Goal: Task Accomplishment & Management: Manage account settings

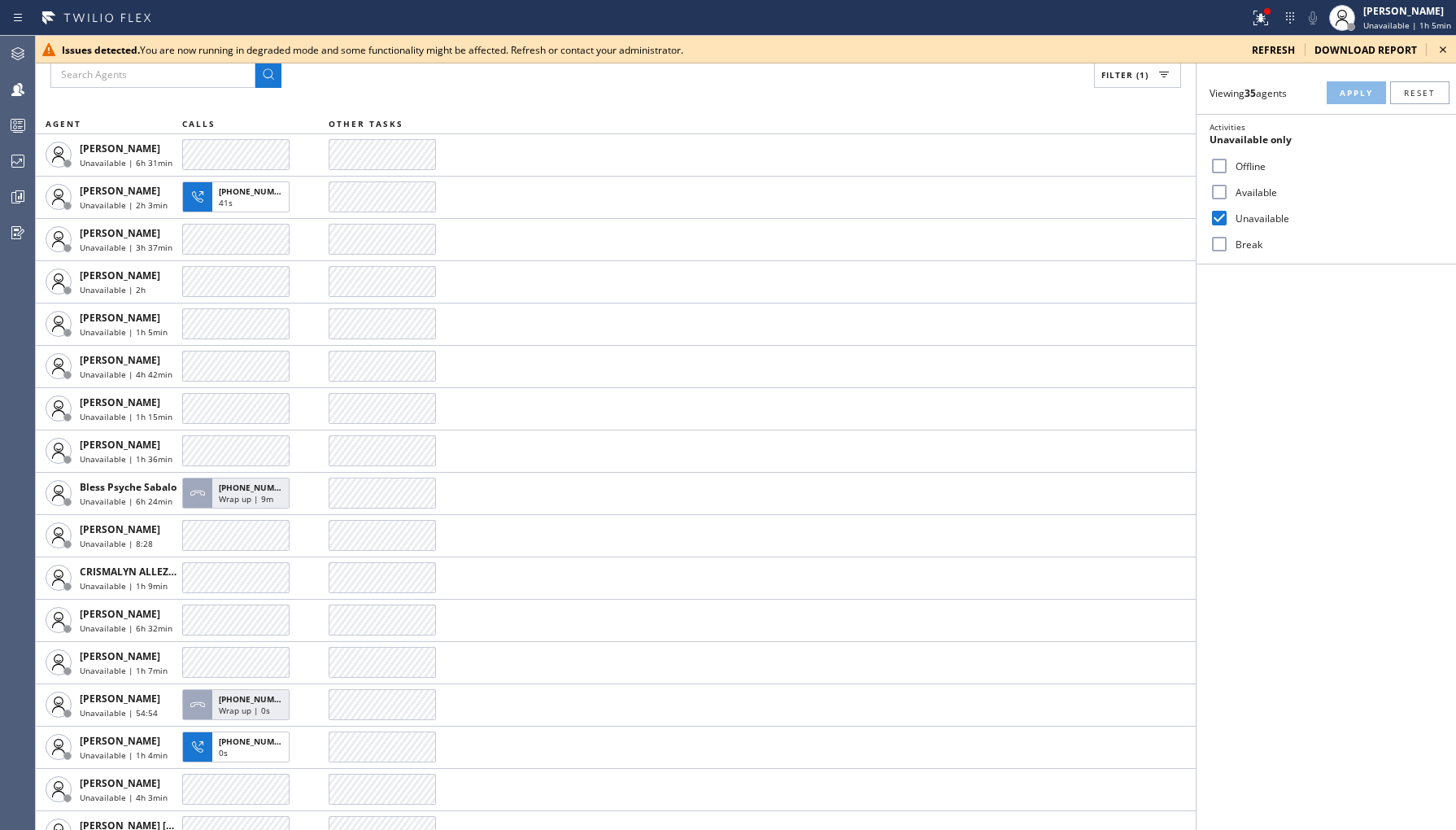
click at [1280, 53] on span "refresh" at bounding box center [1273, 50] width 43 height 13
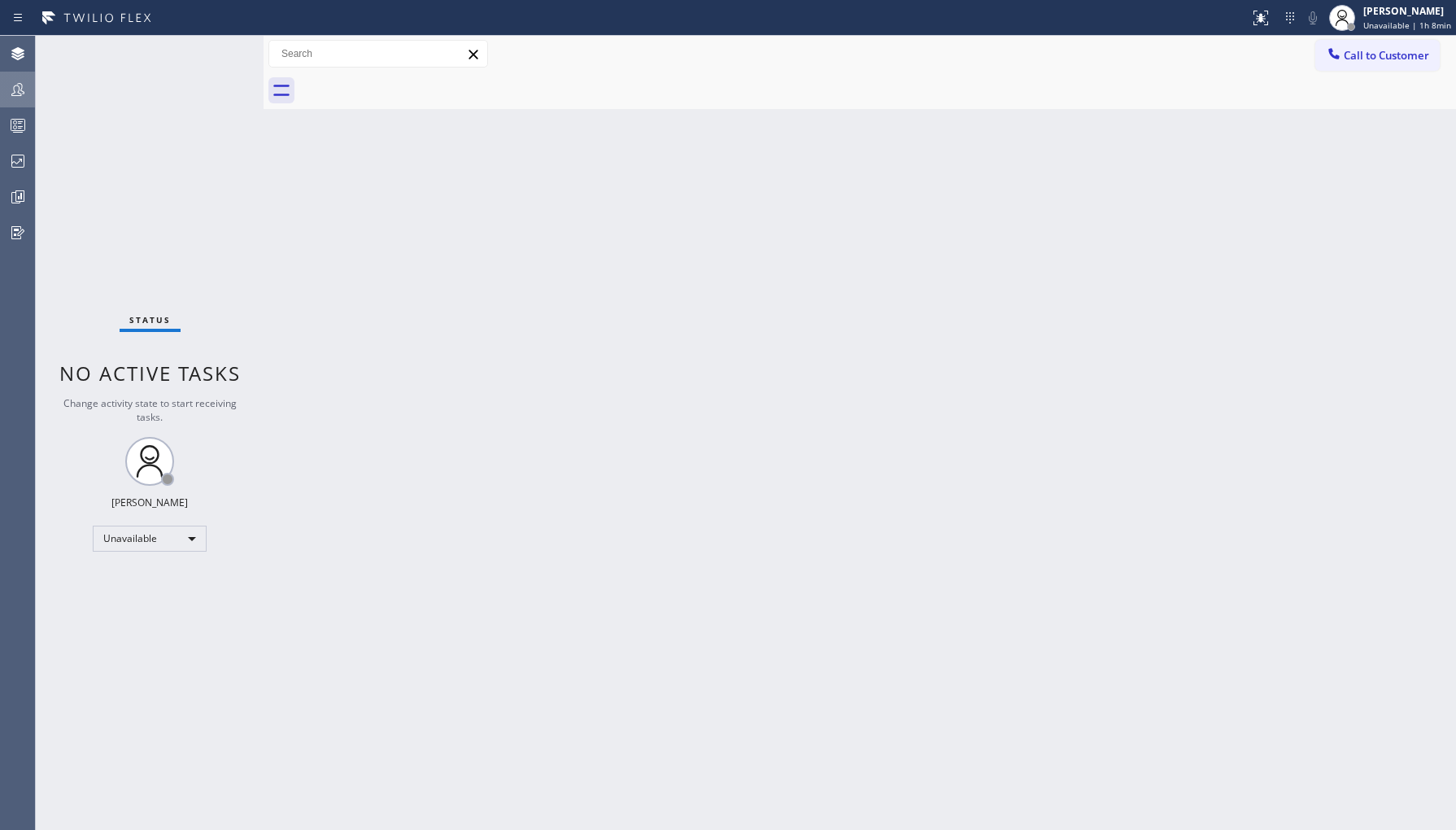
click at [23, 99] on div at bounding box center [18, 89] width 36 height 33
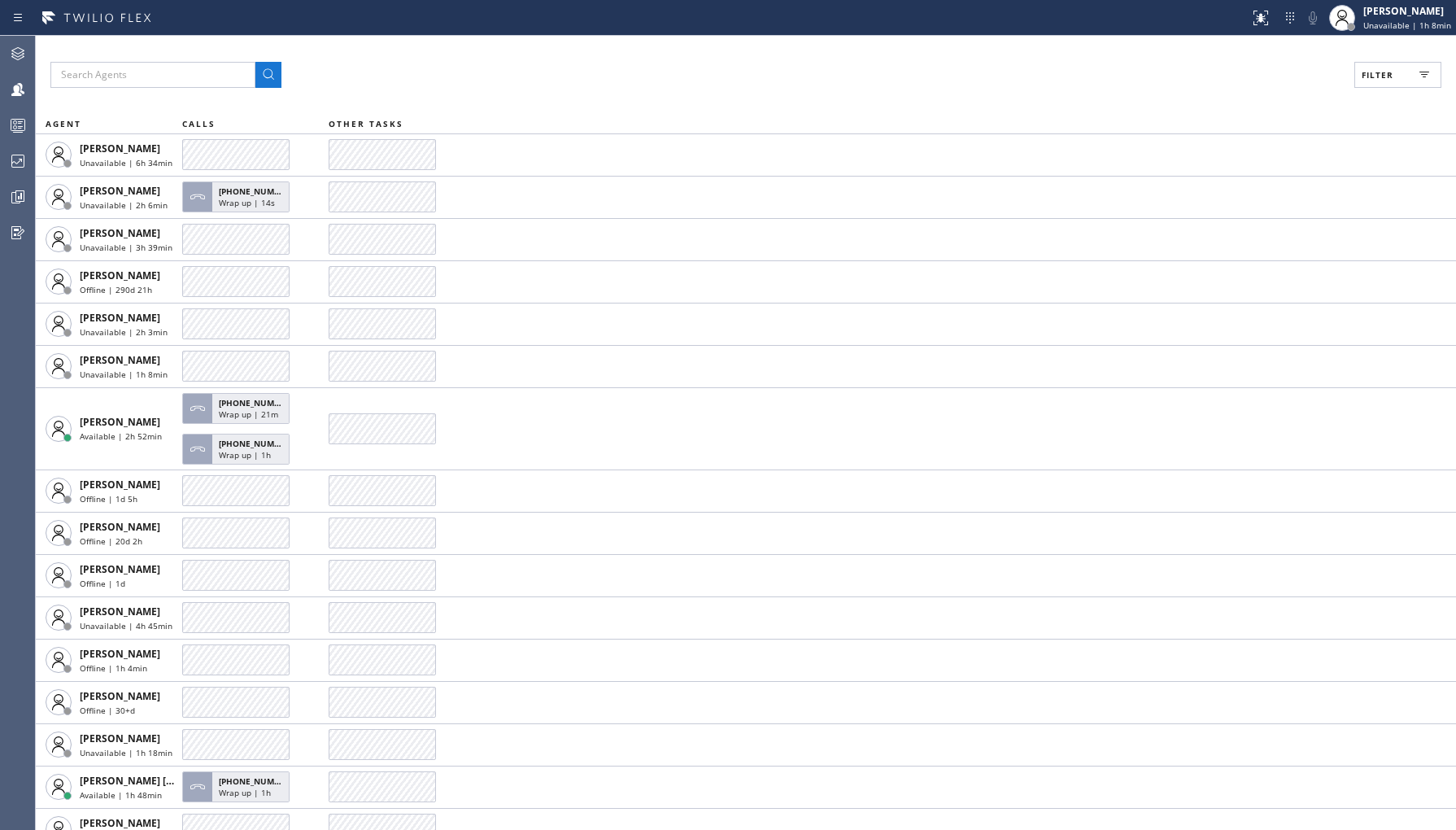
click at [1368, 83] on button "Filter" at bounding box center [1398, 75] width 87 height 26
click at [1258, 217] on label "Unavailable" at bounding box center [1336, 218] width 214 height 13
click at [1229, 217] on input "Unavailable" at bounding box center [1219, 218] width 19 height 19
checkbox input "true"
click at [1332, 92] on button "Apply" at bounding box center [1356, 92] width 60 height 23
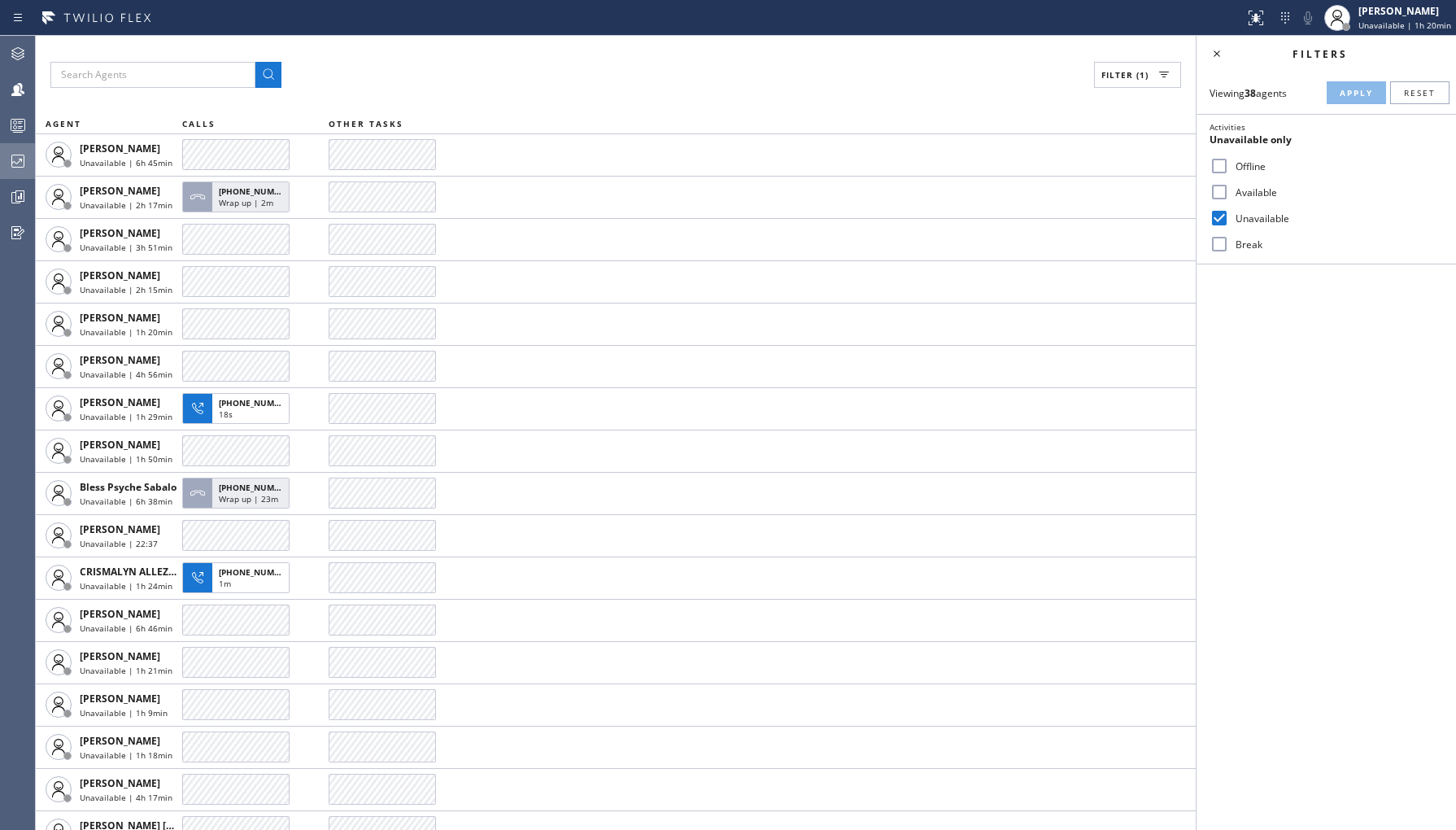
click at [29, 155] on div at bounding box center [18, 160] width 36 height 19
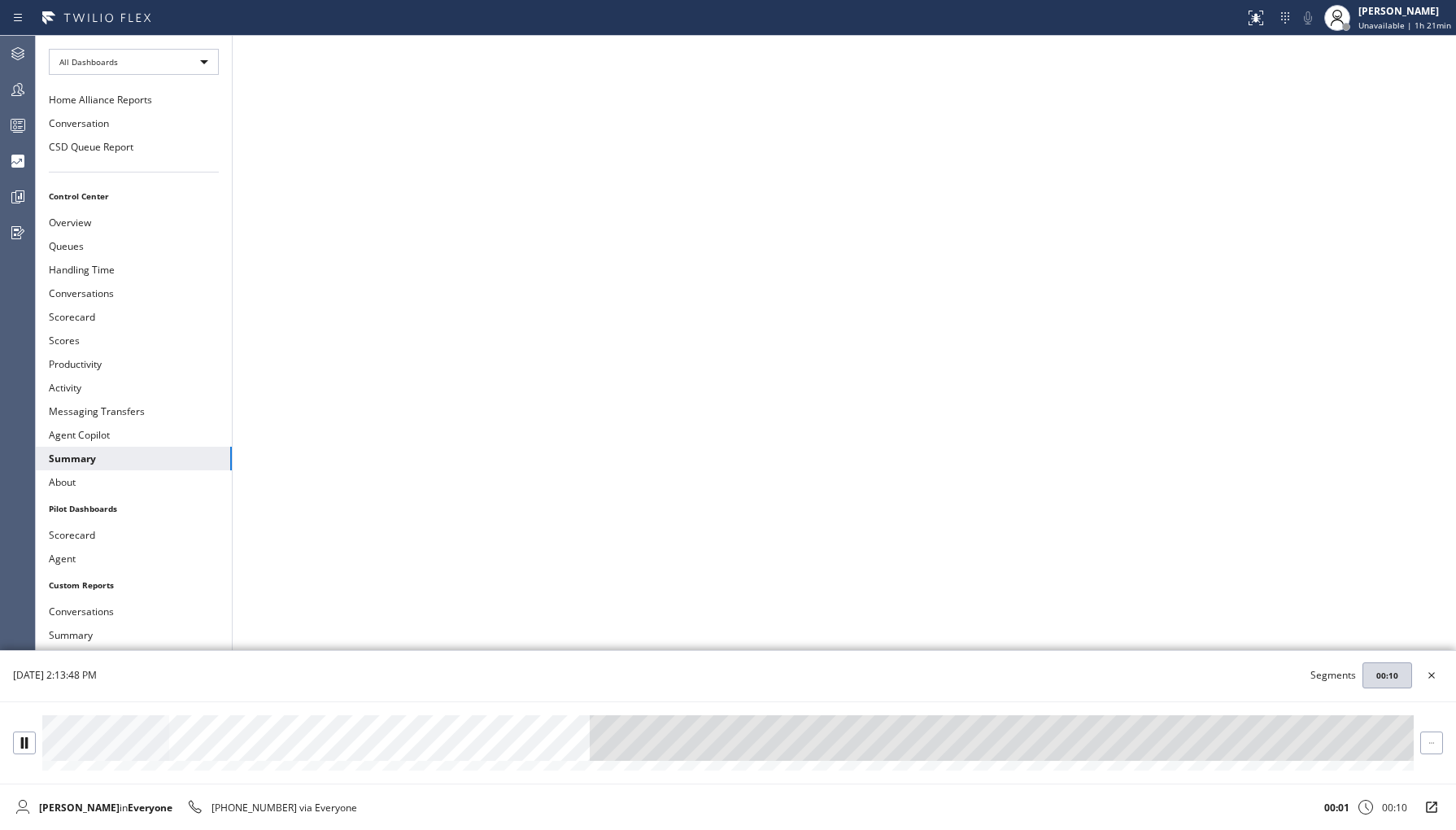
click at [429, 745] on div at bounding box center [728, 738] width 1371 height 45
click at [766, 728] on div at bounding box center [728, 738] width 1371 height 45
click at [1190, 742] on div at bounding box center [728, 738] width 1371 height 45
click at [804, 738] on div at bounding box center [728, 738] width 1371 height 45
click at [1132, 745] on div at bounding box center [728, 738] width 1371 height 45
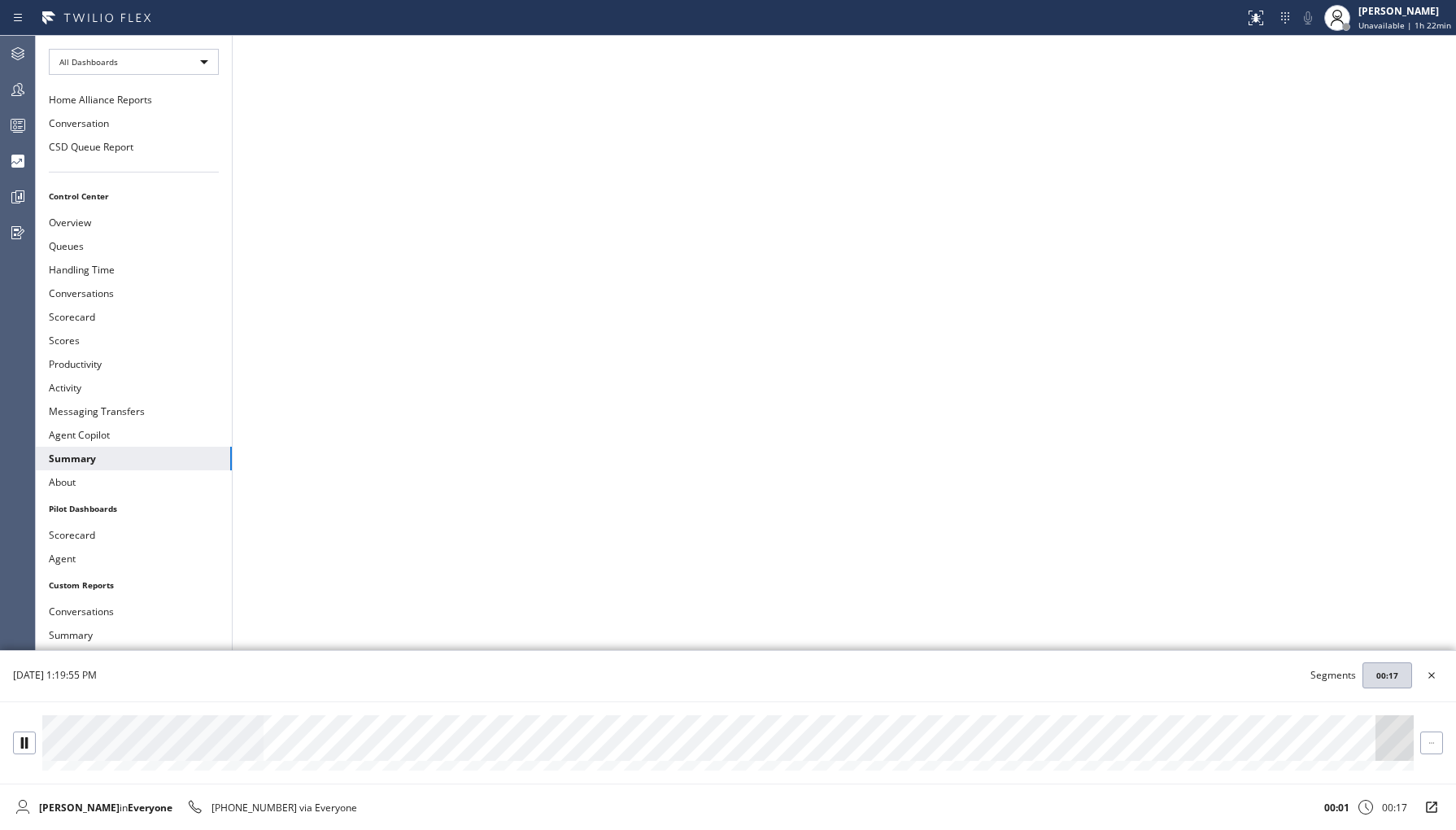
click at [792, 732] on div at bounding box center [728, 738] width 1371 height 45
click at [1183, 743] on div at bounding box center [728, 738] width 1371 height 45
click at [20, 745] on button at bounding box center [24, 738] width 23 height 23
click at [185, 749] on wave at bounding box center [728, 738] width 1371 height 45
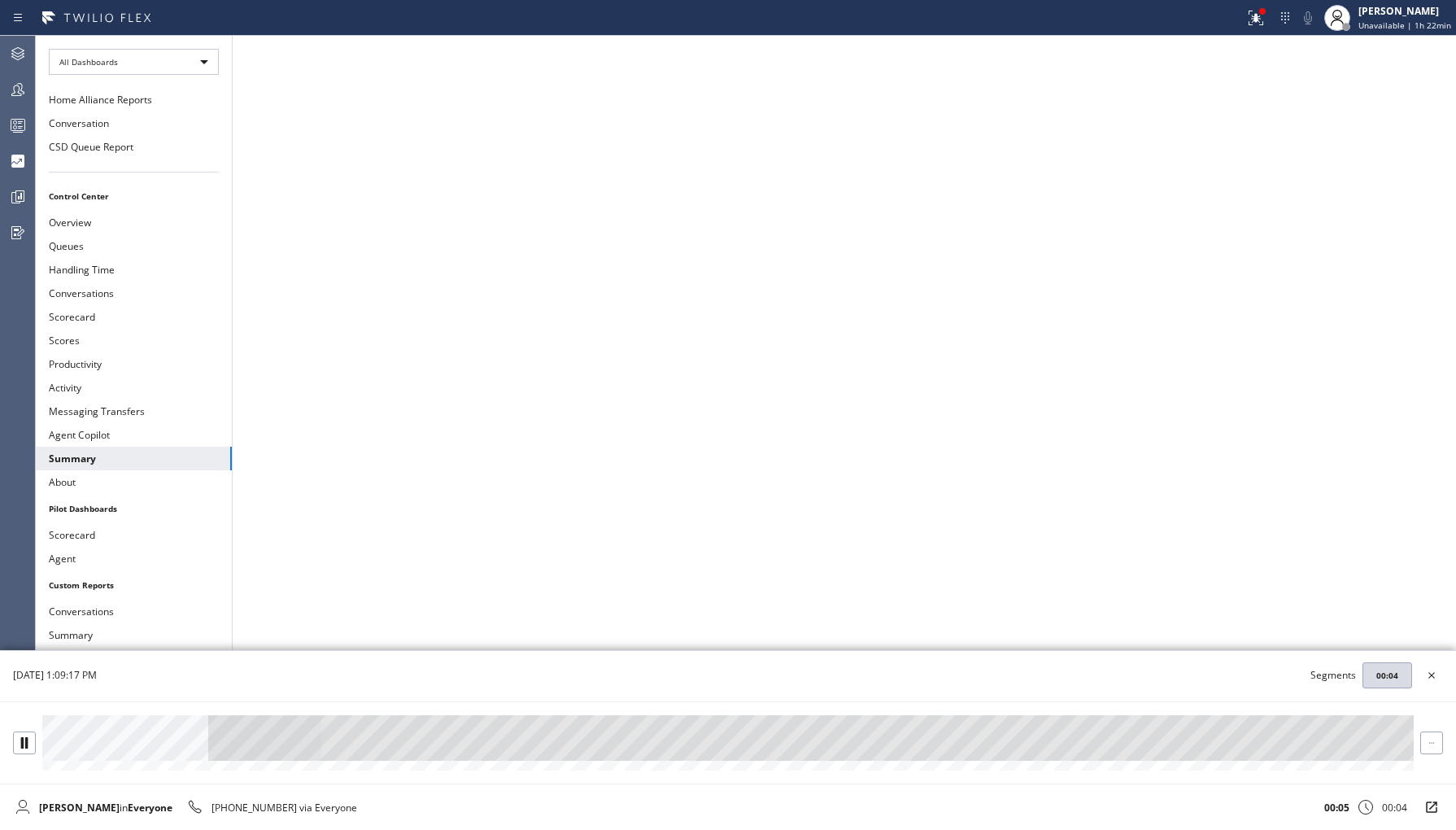
click at [665, 756] on div at bounding box center [728, 738] width 1371 height 45
click at [1001, 736] on div at bounding box center [728, 738] width 1371 height 45
click at [1302, 734] on div at bounding box center [728, 738] width 1371 height 45
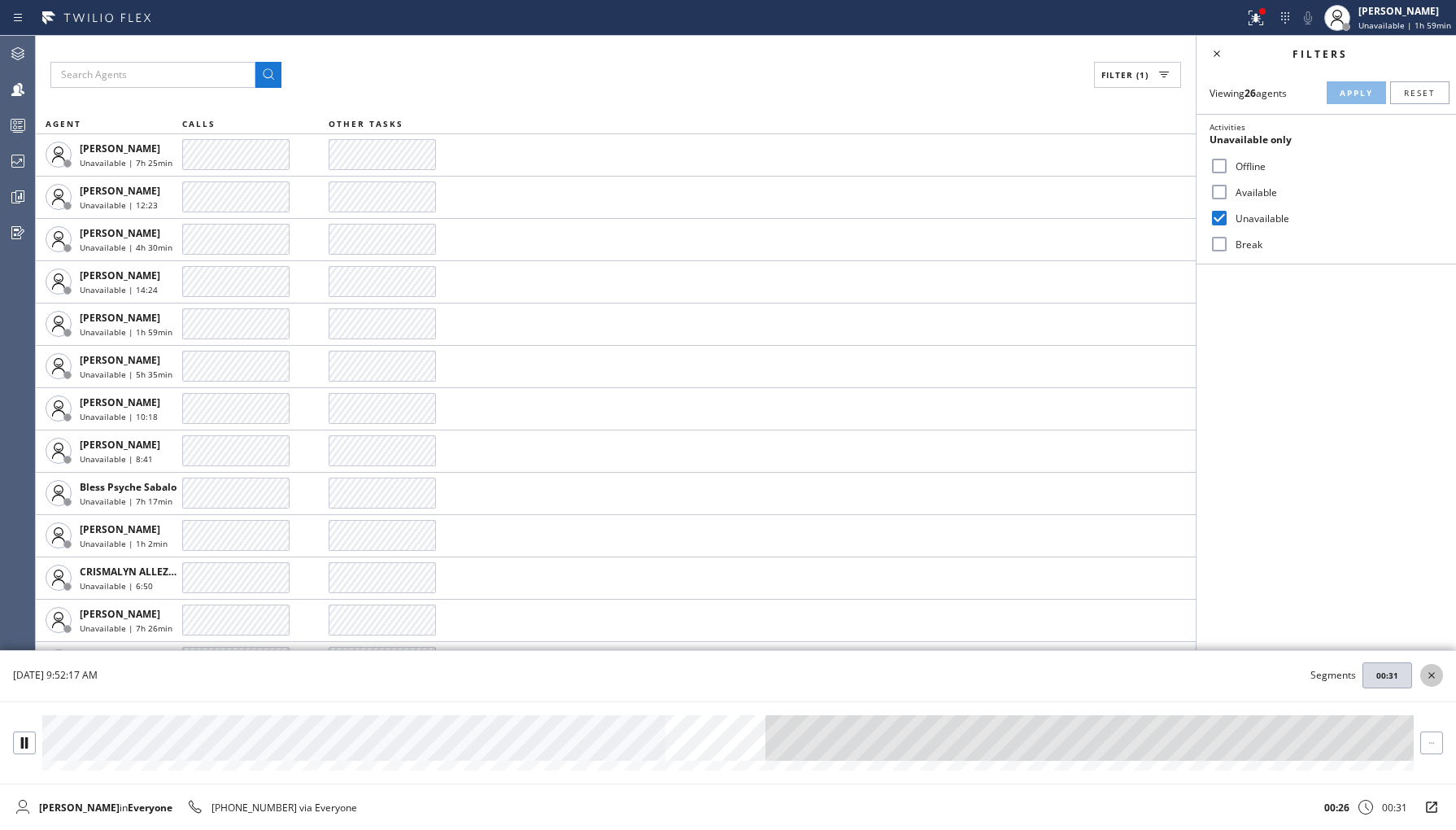
click at [1432, 674] on icon at bounding box center [1431, 675] width 19 height 19
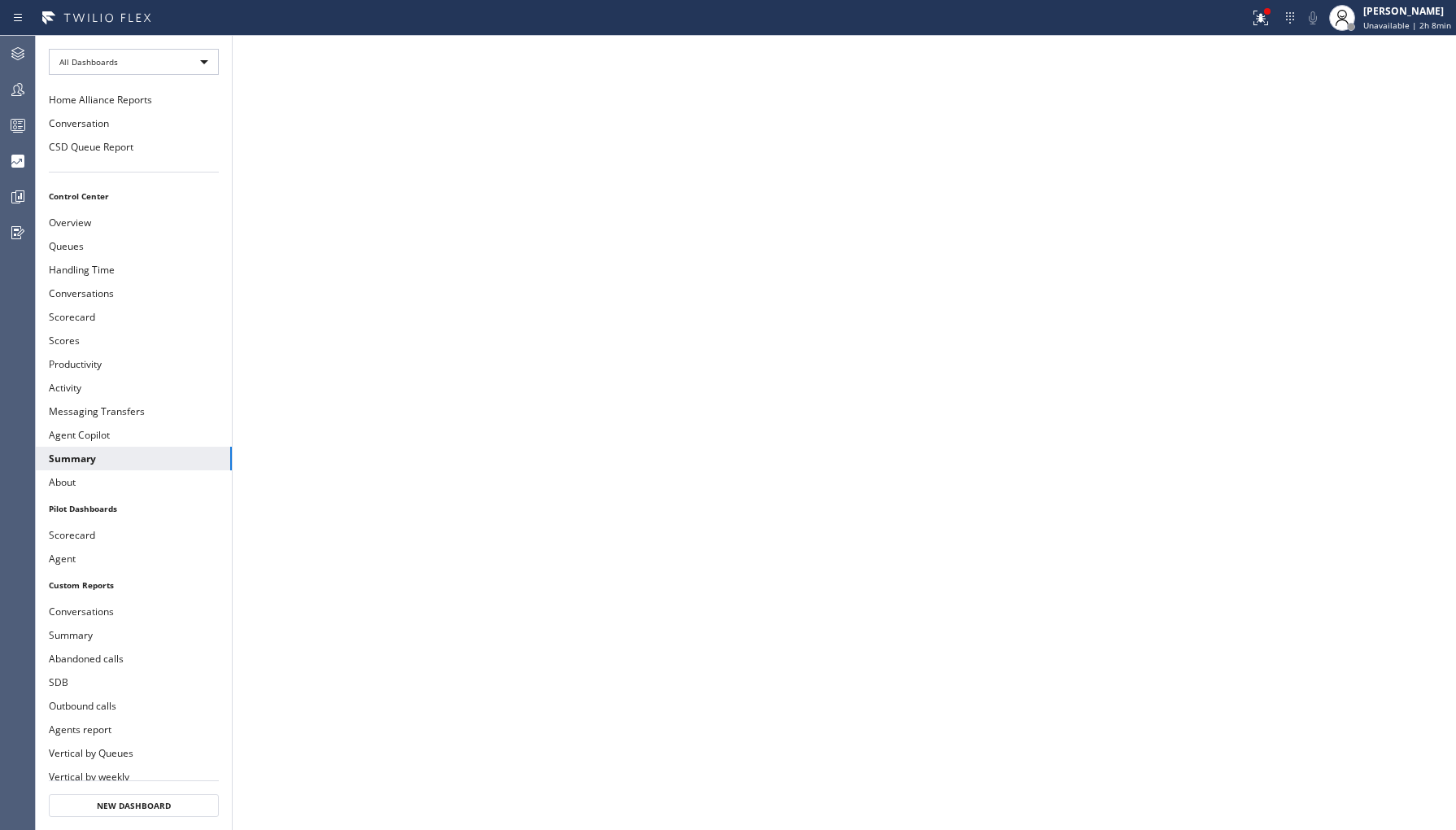
click at [27, 69] on div at bounding box center [18, 54] width 36 height 33
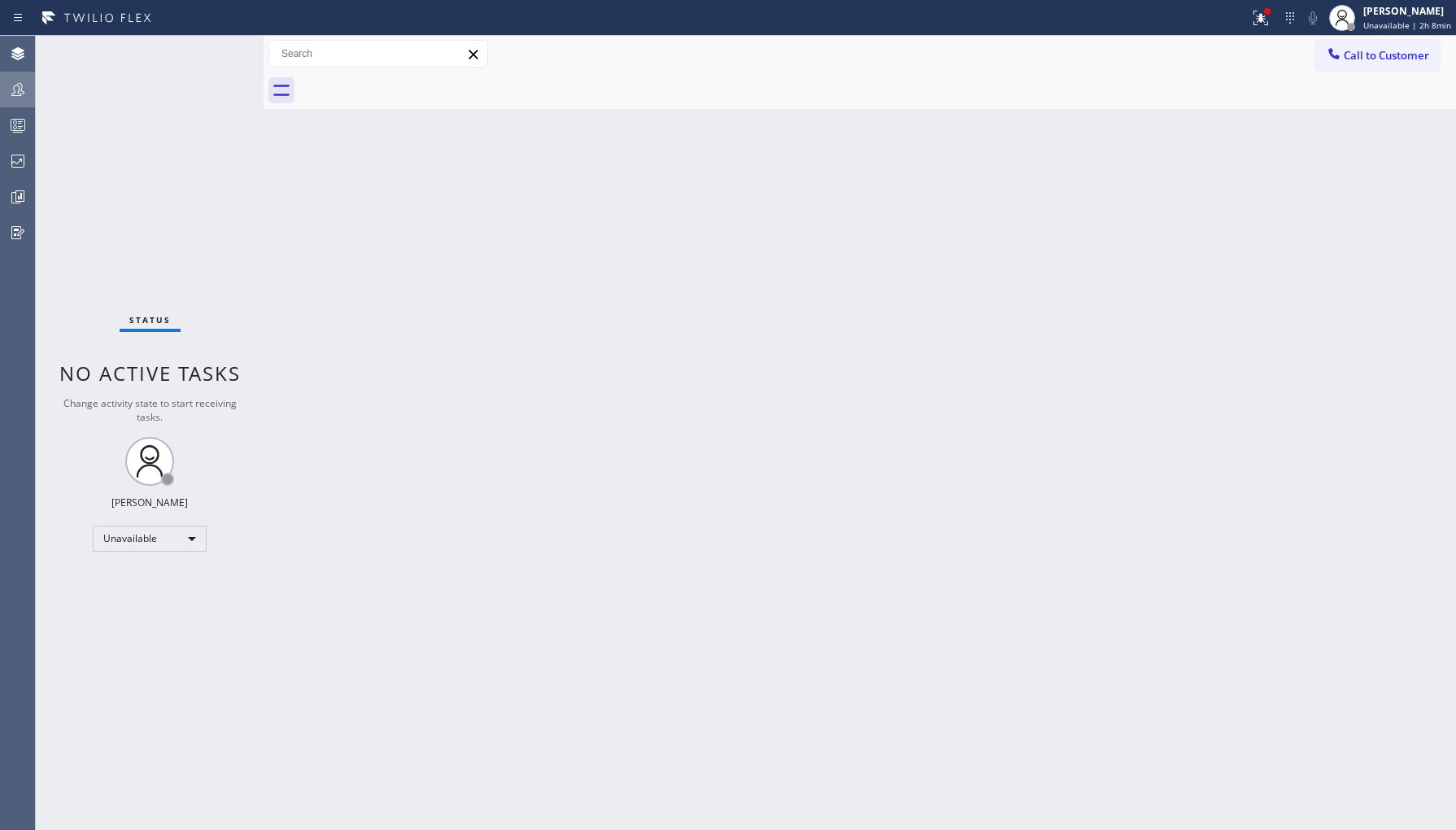
click at [20, 86] on icon at bounding box center [18, 89] width 19 height 19
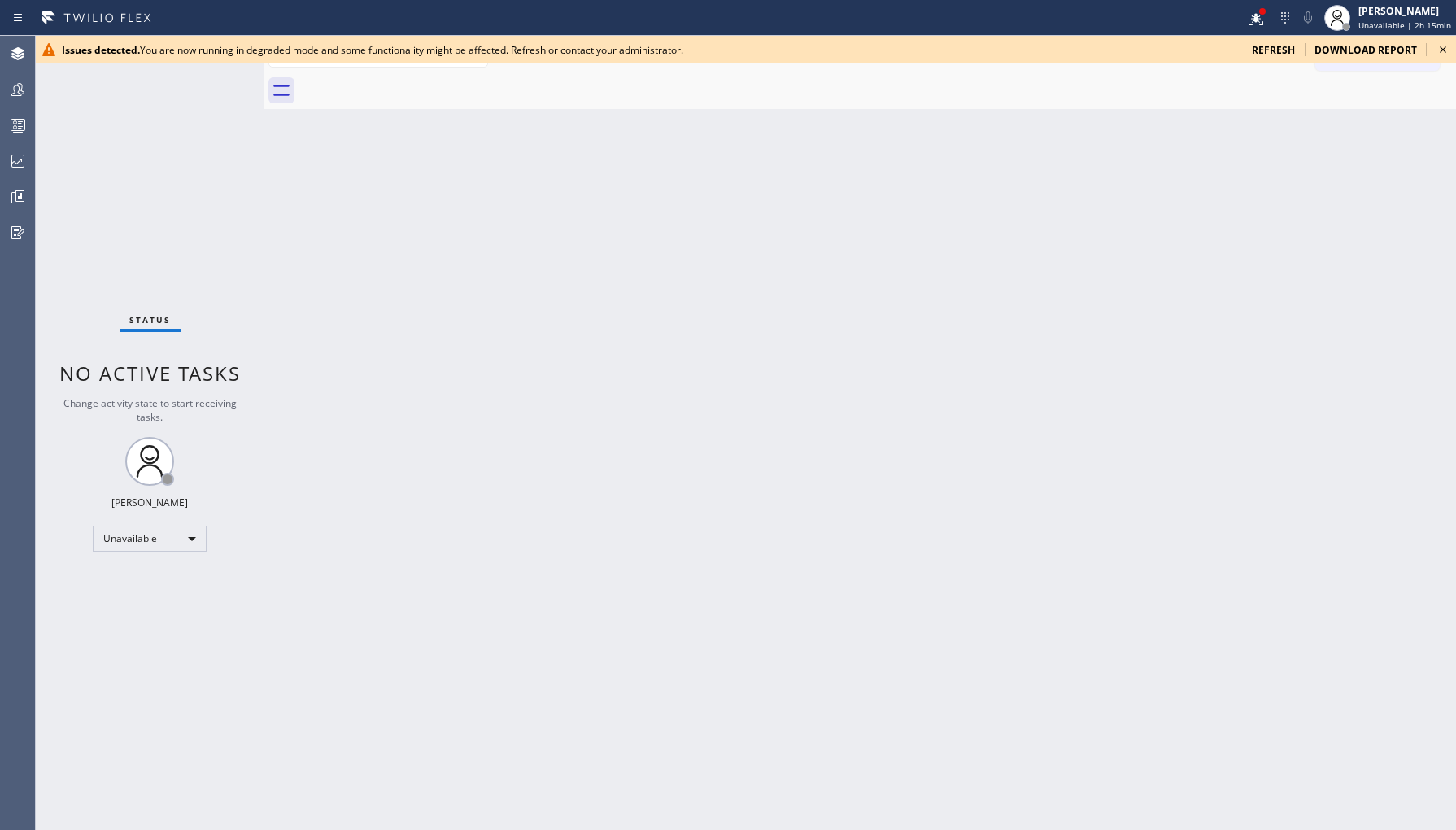
click at [1442, 45] on icon at bounding box center [1443, 49] width 19 height 19
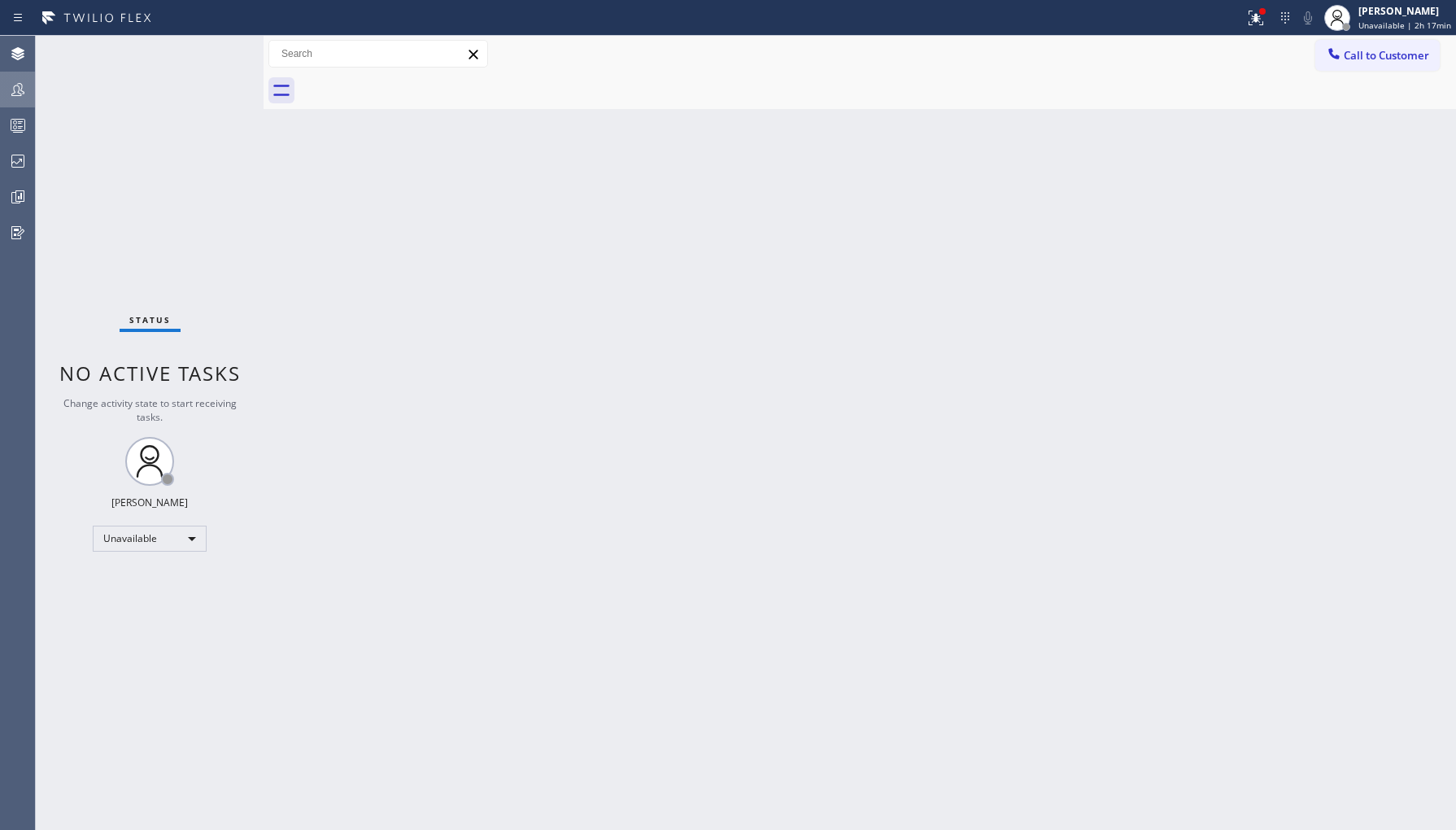
click at [9, 87] on icon at bounding box center [18, 89] width 19 height 19
click at [20, 85] on icon at bounding box center [18, 89] width 19 height 19
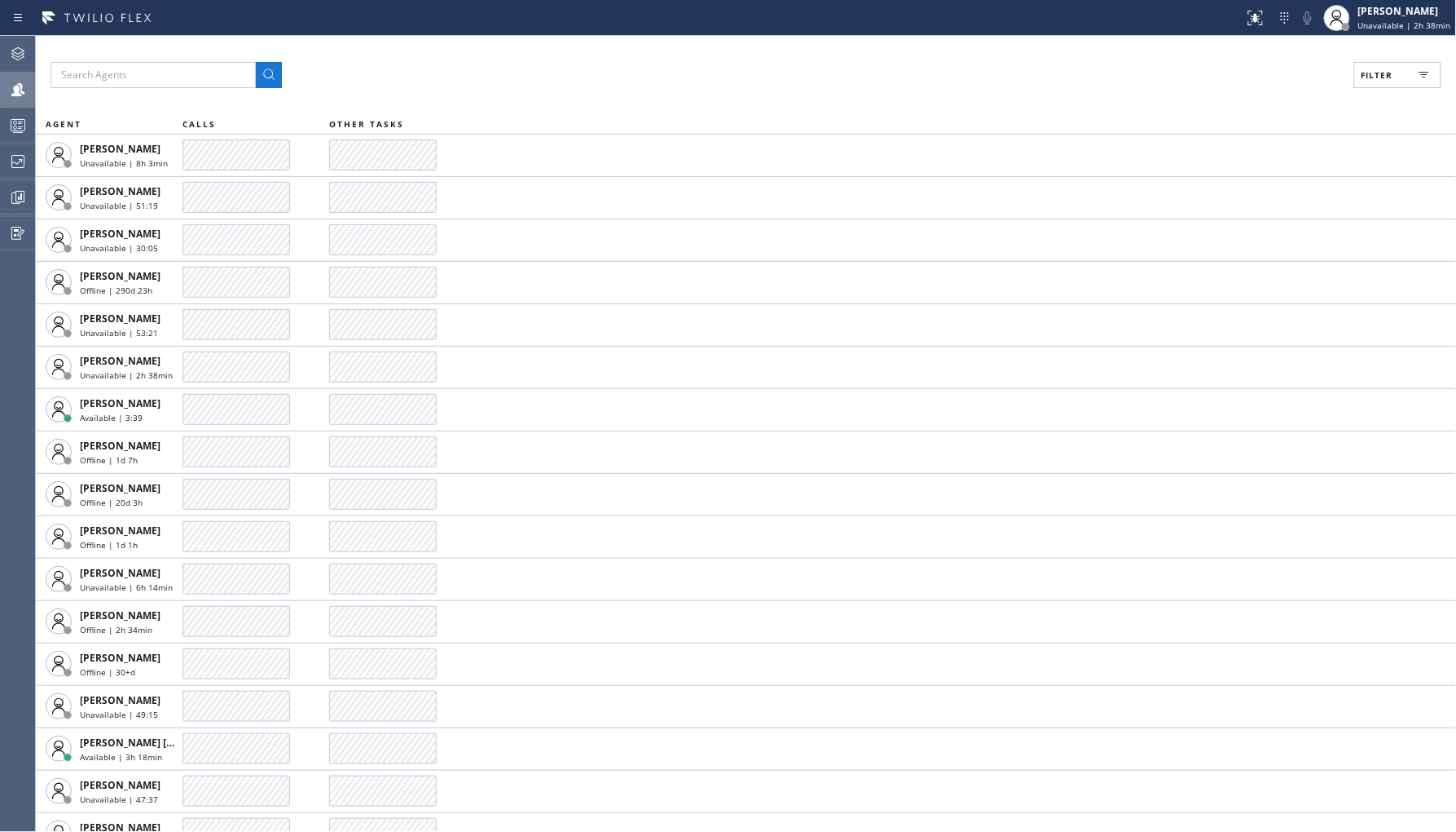
click at [1389, 75] on span "Filter" at bounding box center [1378, 75] width 32 height 12
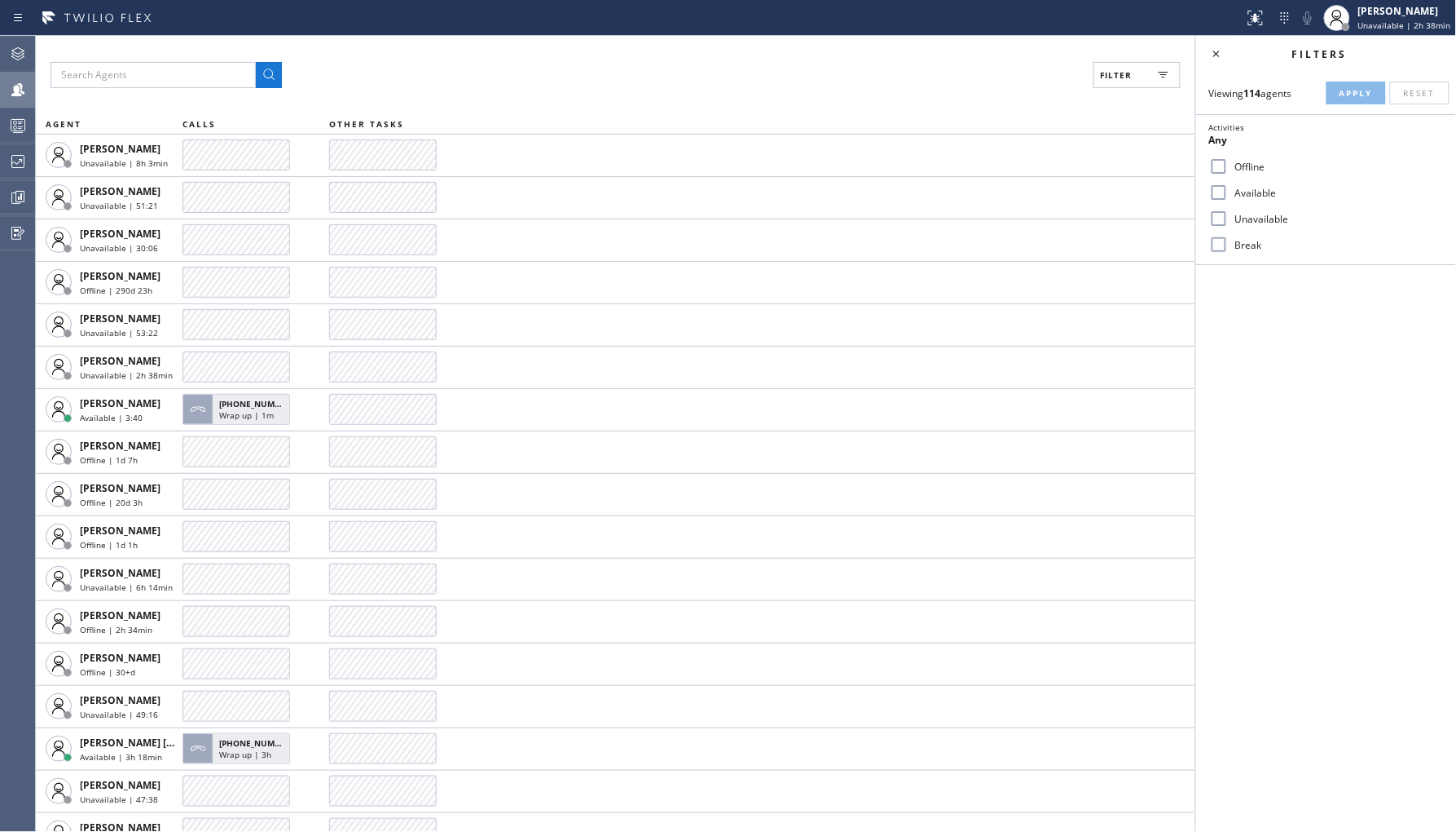
click at [1242, 224] on label "Unavailable" at bounding box center [1336, 219] width 215 height 13
click at [1229, 224] on input "Unavailable" at bounding box center [1219, 218] width 19 height 19
checkbox input "true"
click at [1342, 99] on button "Apply" at bounding box center [1356, 93] width 60 height 23
click at [13, 181] on div at bounding box center [18, 197] width 36 height 33
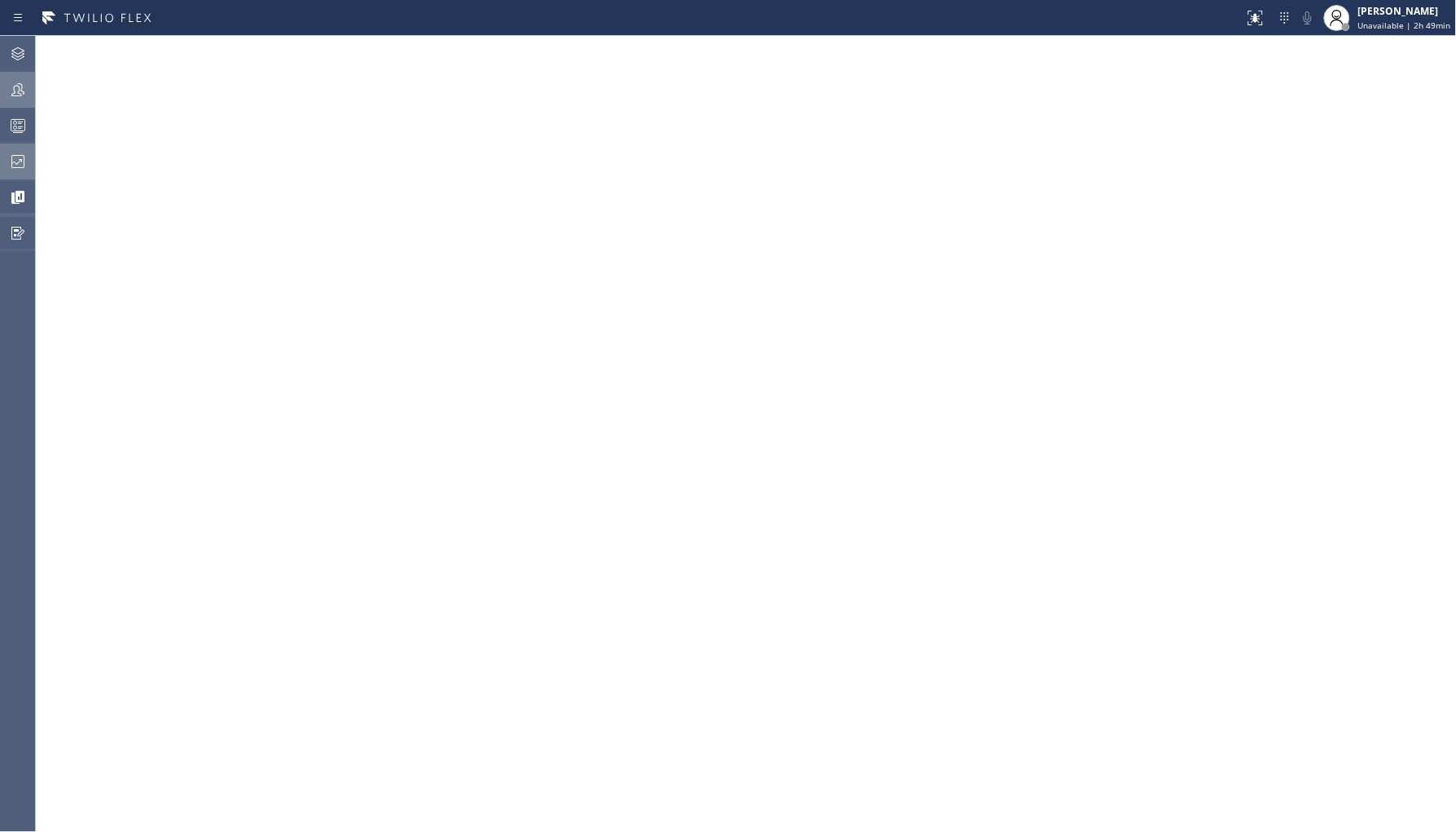
click at [16, 157] on icon at bounding box center [18, 161] width 19 height 19
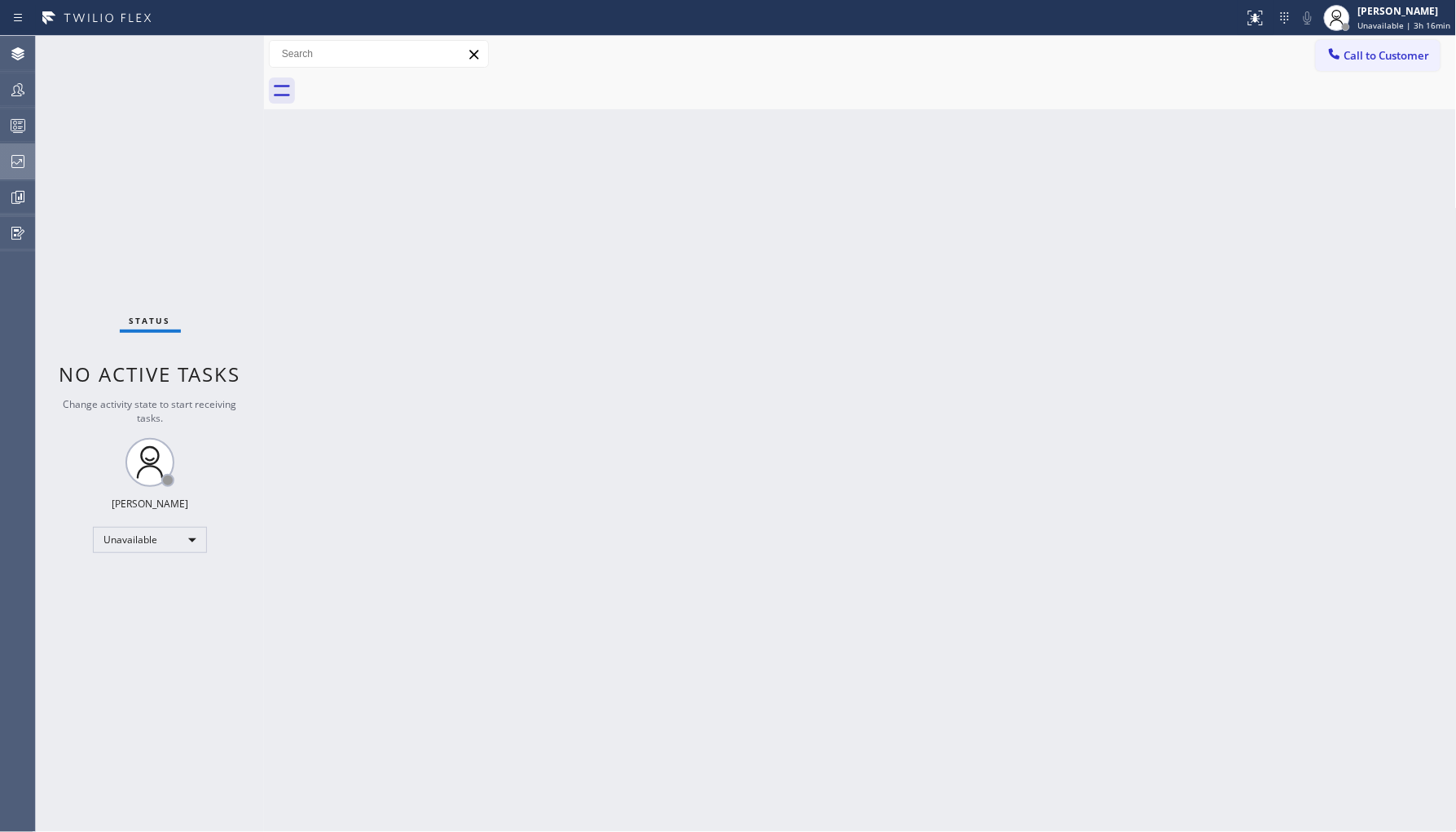
click at [27, 168] on icon at bounding box center [18, 161] width 19 height 19
click at [1, 165] on div at bounding box center [18, 161] width 36 height 19
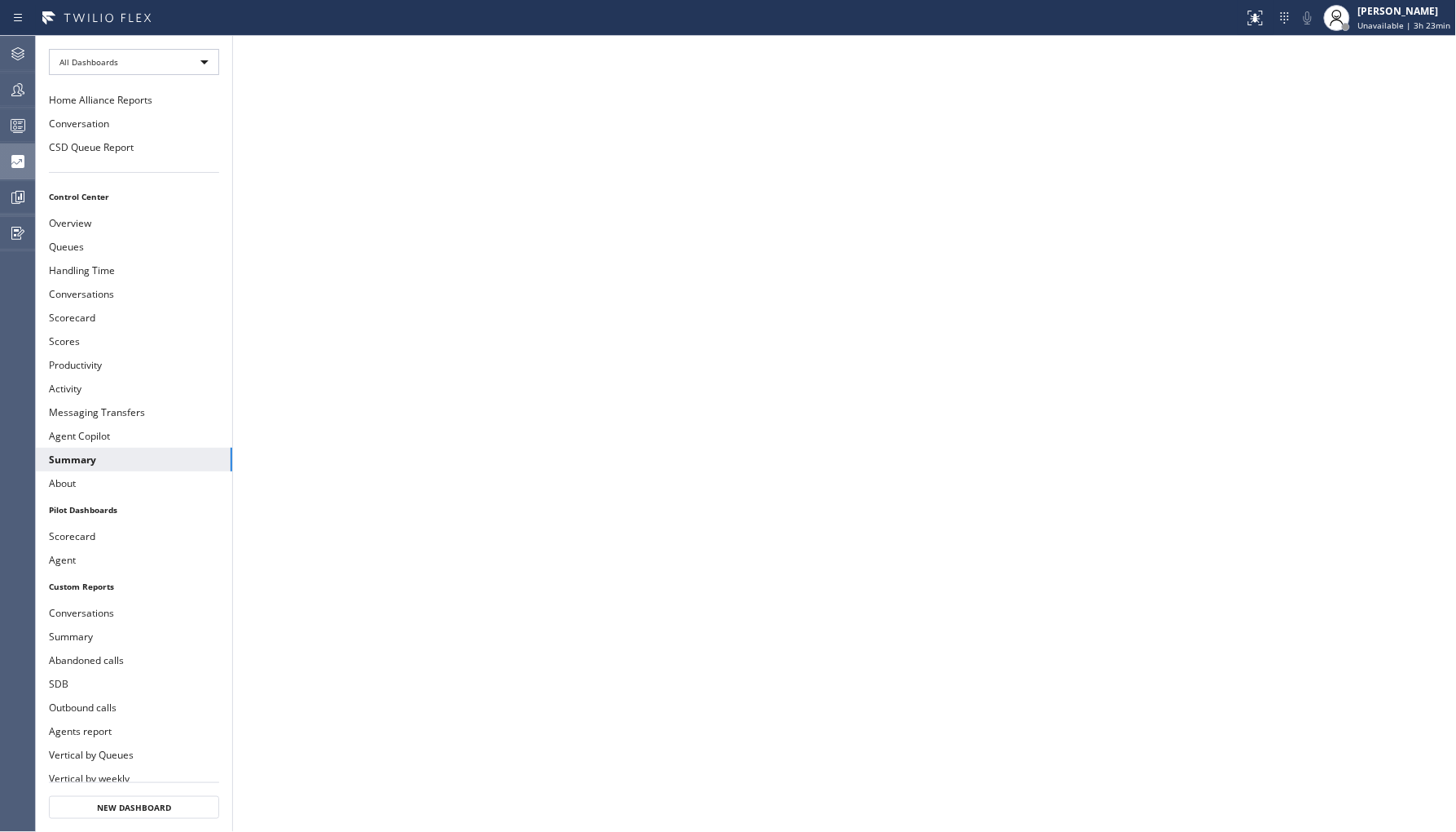
click at [12, 163] on icon at bounding box center [18, 161] width 19 height 19
click at [1386, 19] on span "Unavailable | 3h 30min" at bounding box center [1405, 25] width 93 height 12
click at [1397, 22] on span "Unavailable | 3h 31min" at bounding box center [1405, 25] width 93 height 12
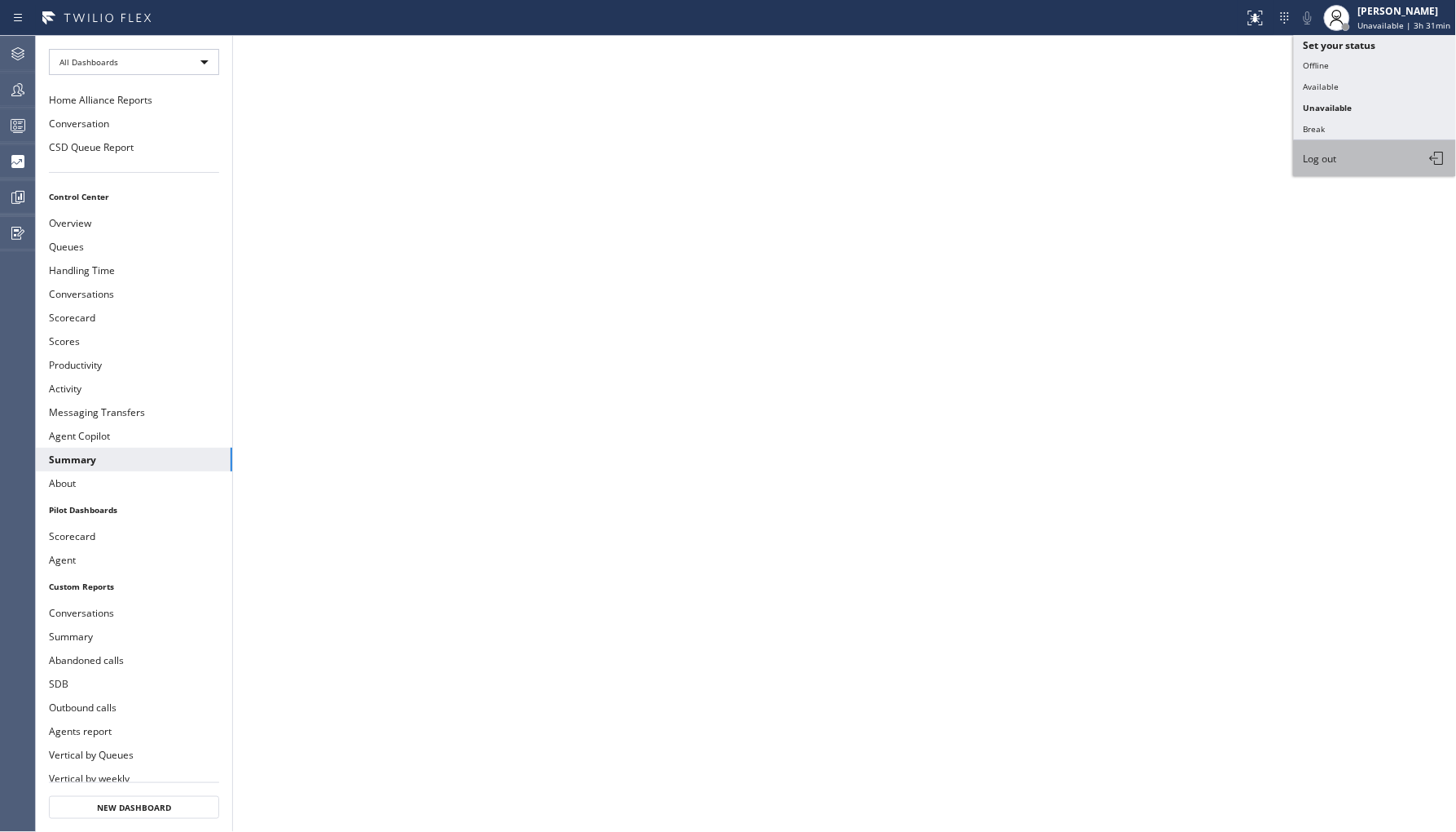
click at [1345, 157] on button "Log out" at bounding box center [1375, 158] width 163 height 36
